Goal: Find specific fact: Find specific fact

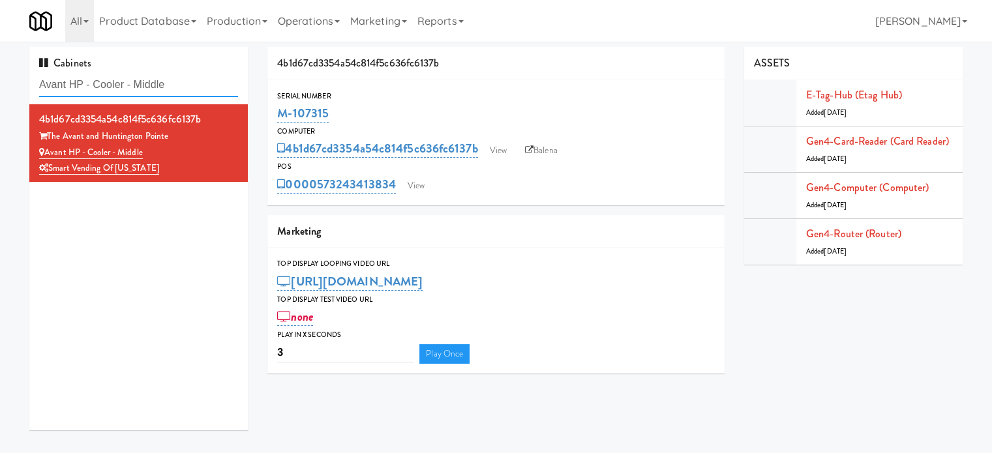
click at [182, 80] on input "Avant HP - Cooler - Middle" at bounding box center [138, 85] width 199 height 24
click at [182, 82] on input "Avant HP - Cooler - Middle" at bounding box center [138, 85] width 199 height 24
click at [182, 80] on input "Avant HP - Cooler - Middle" at bounding box center [138, 85] width 199 height 24
click at [182, 82] on input "Avant HP - Cooler - Middle" at bounding box center [138, 85] width 199 height 24
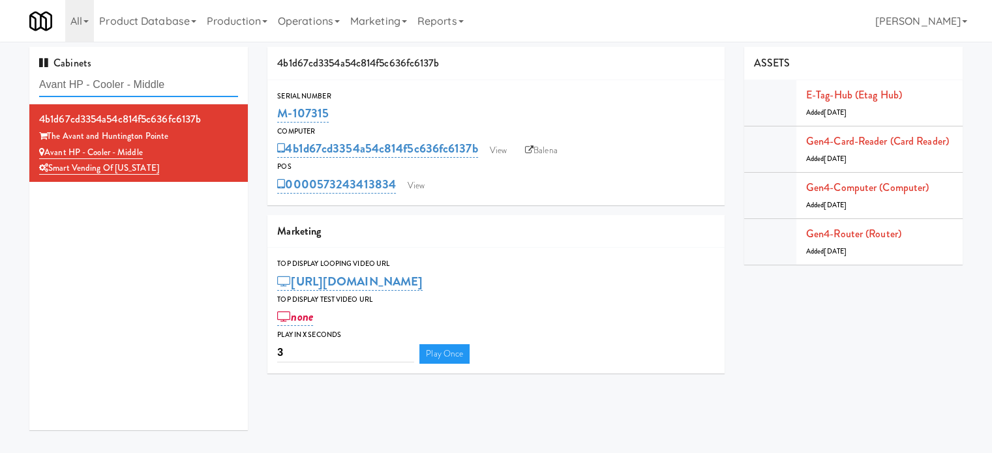
click at [182, 82] on input "Avant HP - Cooler - Middle" at bounding box center [138, 85] width 199 height 24
paste input "Eleven55 - Pantry"
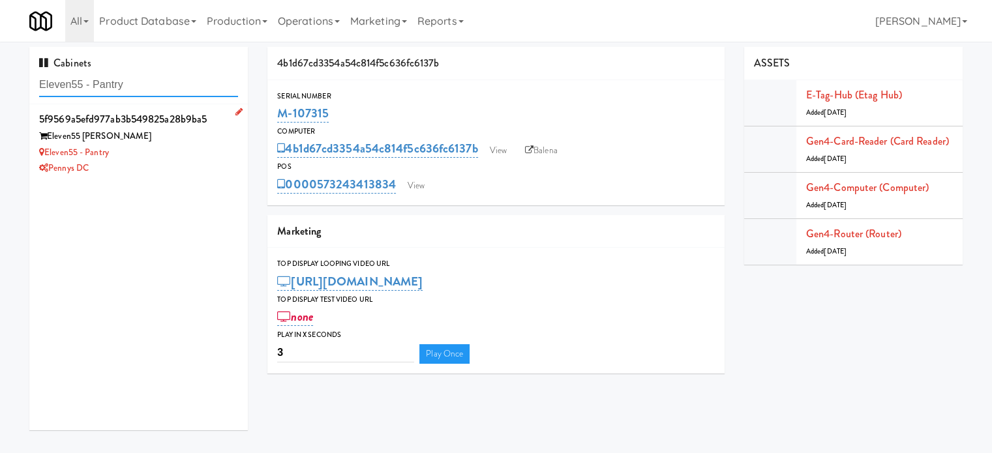
type input "Eleven55 - Pantry"
drag, startPoint x: 205, startPoint y: 165, endPoint x: 226, endPoint y: 142, distance: 31.4
click at [206, 164] on div "Pennys DC" at bounding box center [138, 169] width 199 height 16
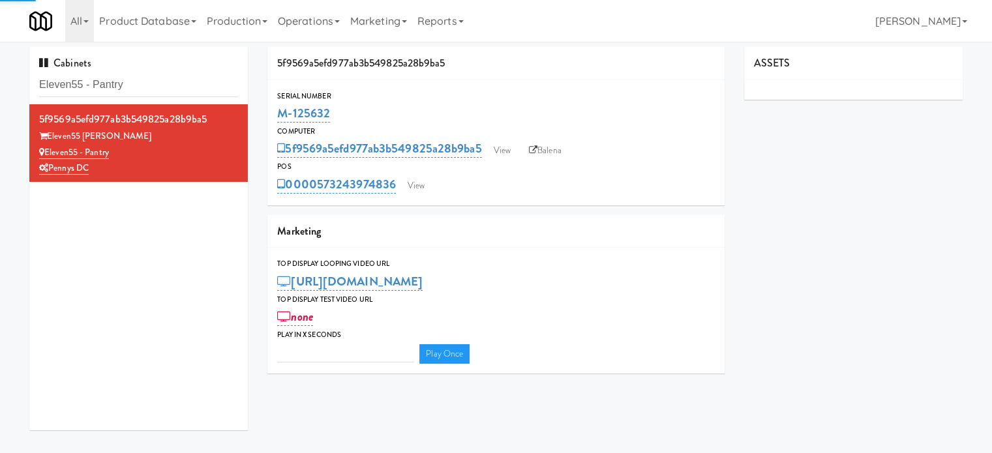
type input "3"
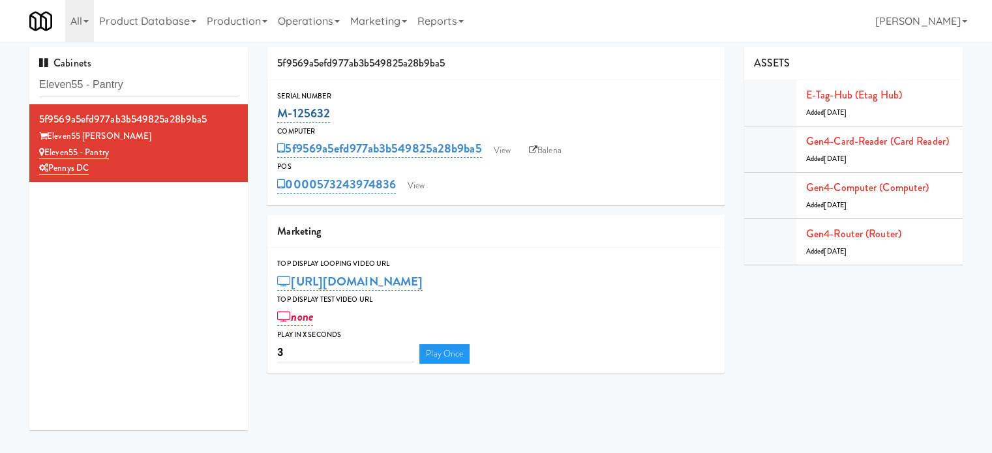
drag, startPoint x: 335, startPoint y: 112, endPoint x: 294, endPoint y: 117, distance: 42.1
click at [271, 115] on div "Serial Number M-125632" at bounding box center [496, 107] width 457 height 35
copy link "M-125632"
